Goal: Task Accomplishment & Management: Use online tool/utility

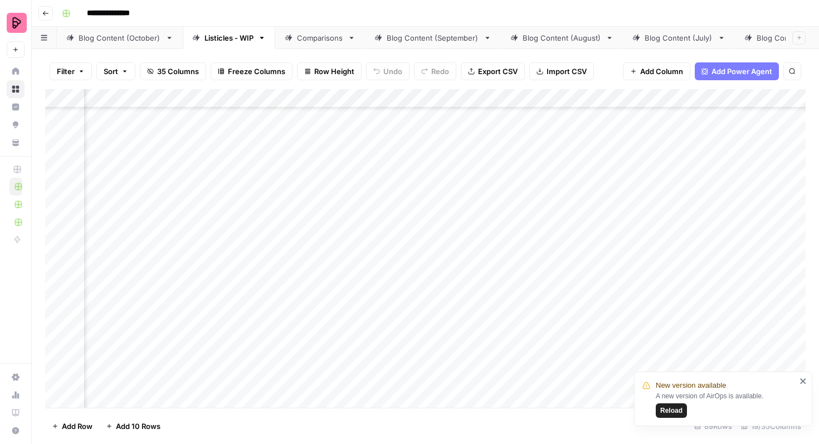
scroll to position [938, 305]
click at [531, 221] on div "Add Column" at bounding box center [425, 248] width 760 height 319
click at [529, 277] on div "Add Column" at bounding box center [425, 248] width 760 height 319
click at [530, 214] on div "Add Column" at bounding box center [425, 248] width 760 height 319
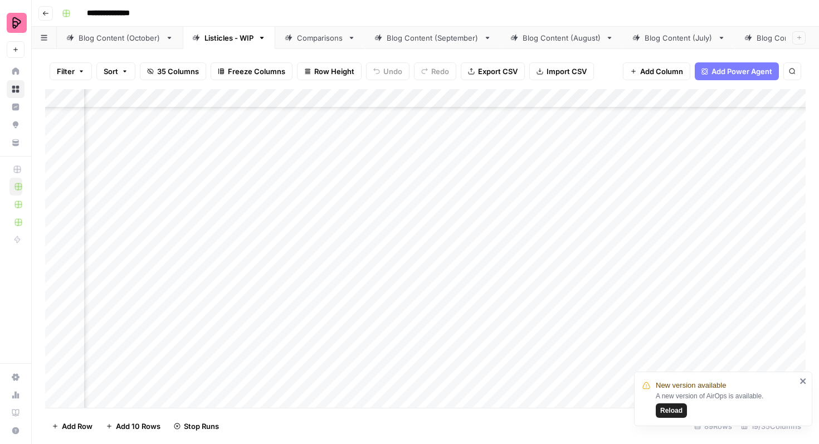
click at [531, 247] on div "Add Column" at bounding box center [425, 248] width 760 height 319
click at [534, 272] on div "Add Column" at bounding box center [425, 248] width 760 height 319
click at [531, 303] on div "Add Column" at bounding box center [425, 248] width 760 height 319
click at [529, 333] on div "Add Column" at bounding box center [425, 248] width 760 height 319
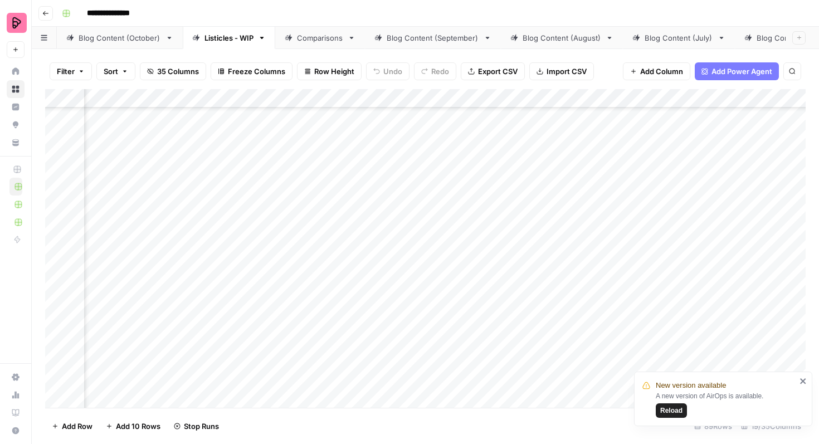
click at [314, 226] on div "Add Column" at bounding box center [425, 248] width 760 height 319
click at [528, 240] on div "Add Column" at bounding box center [425, 248] width 760 height 319
click at [525, 208] on div "Add Column" at bounding box center [425, 248] width 760 height 319
click at [526, 177] on div "Add Column" at bounding box center [425, 248] width 760 height 319
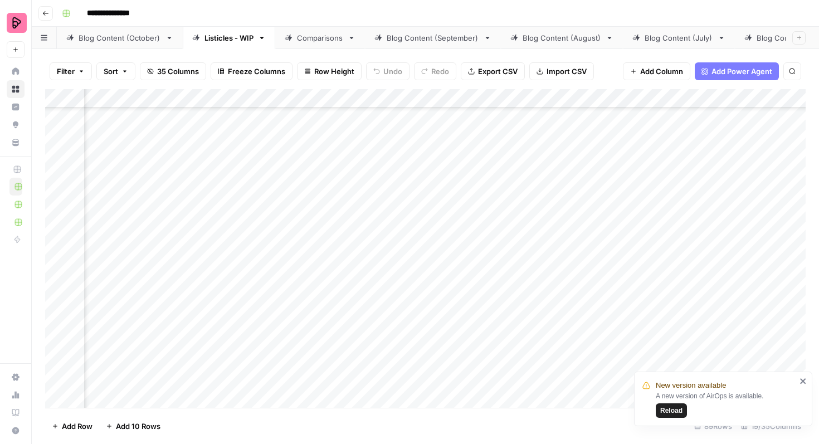
click at [530, 151] on div "Add Column" at bounding box center [425, 248] width 760 height 319
click at [533, 201] on div "Add Column" at bounding box center [425, 248] width 760 height 319
click at [512, 285] on div "Add Column" at bounding box center [425, 248] width 760 height 319
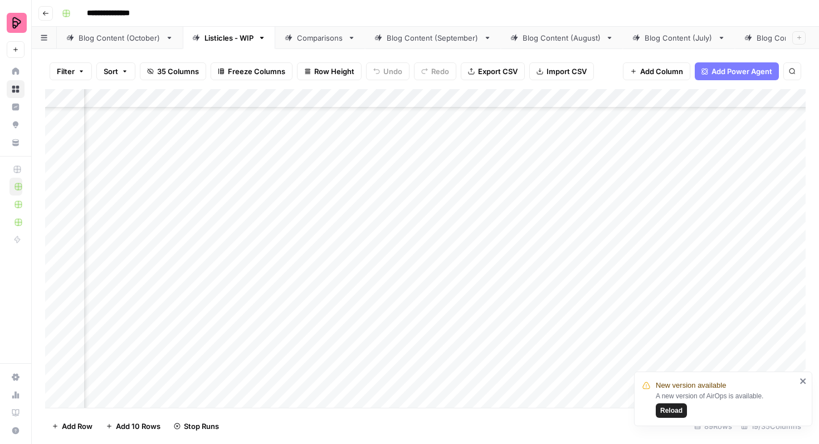
scroll to position [1032, 466]
drag, startPoint x: 368, startPoint y: 242, endPoint x: 443, endPoint y: 274, distance: 81.4
click at [369, 242] on div "Add Column" at bounding box center [425, 248] width 760 height 319
click at [126, 40] on div "Blog Content (October)" at bounding box center [120, 37] width 82 height 11
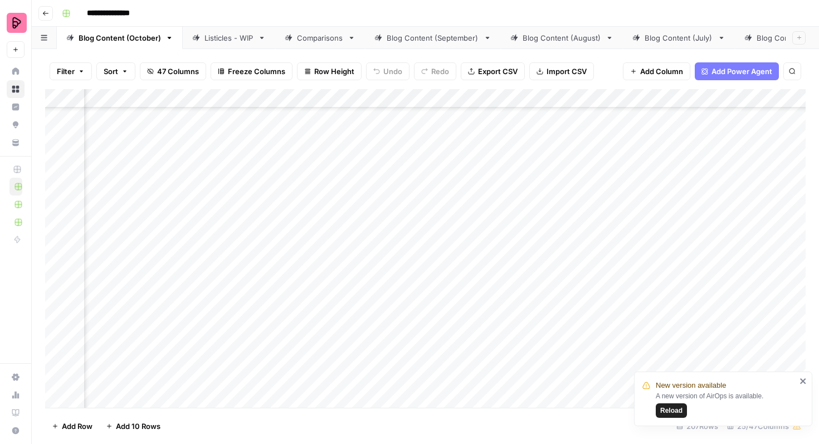
scroll to position [3171, 530]
click at [523, 225] on div "Add Column" at bounding box center [425, 248] width 760 height 319
click at [621, 220] on div "Add Column" at bounding box center [425, 248] width 760 height 319
